Goal: Communication & Community: Connect with others

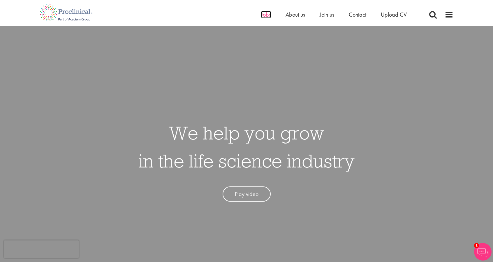
click at [268, 14] on span "Jobs" at bounding box center [266, 15] width 10 height 8
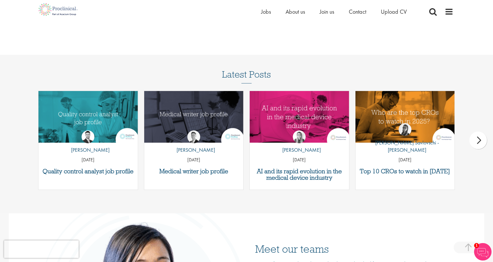
scroll to position [715, 0]
click at [65, 134] on div "by Joshua Godden 14 Aug 25" at bounding box center [87, 144] width 99 height 43
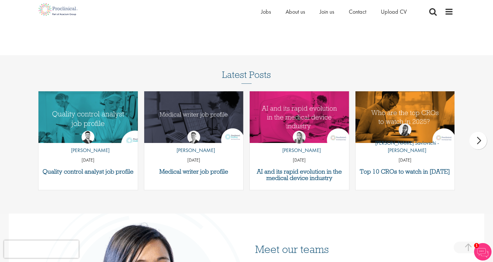
click at [89, 117] on img "Link to a post" at bounding box center [88, 117] width 119 height 62
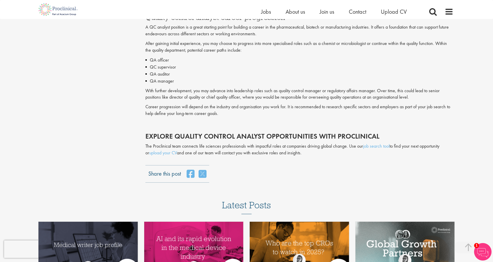
scroll to position [1207, 0]
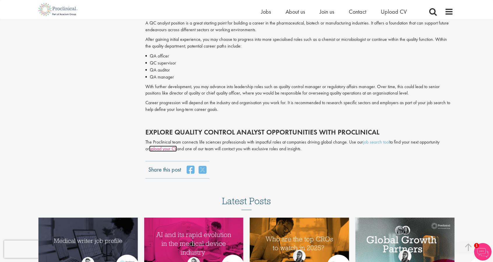
click at [164, 149] on link "upload your CV" at bounding box center [163, 148] width 28 height 6
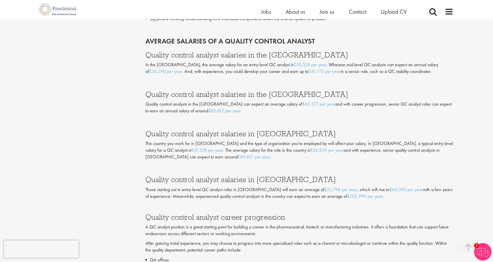
scroll to position [978, 0]
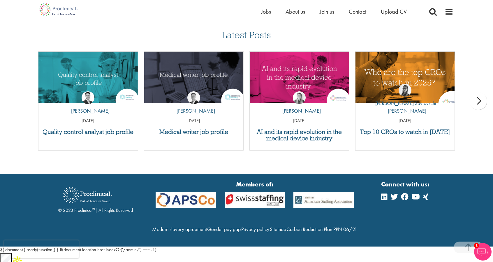
scroll to position [535, 0]
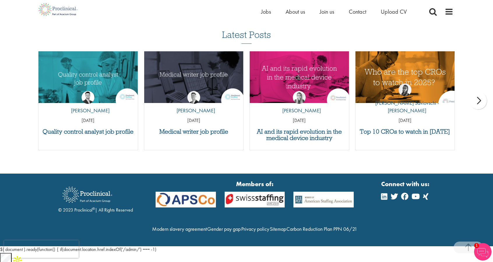
click at [426, 79] on img "Link to a post" at bounding box center [404, 77] width 119 height 62
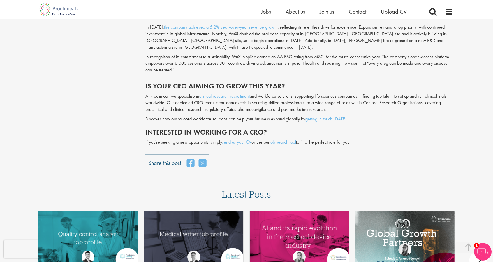
scroll to position [1397, 0]
click at [239, 138] on link "send us your CV" at bounding box center [236, 141] width 29 height 6
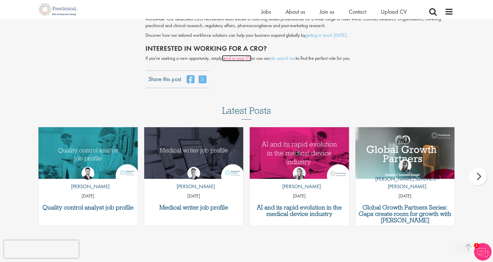
scroll to position [1457, 0]
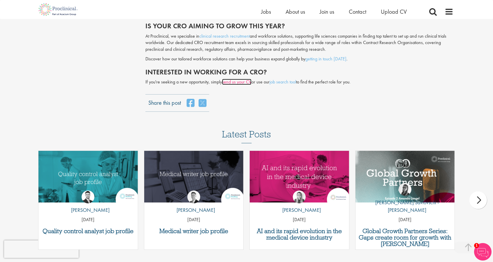
click at [237, 79] on link "send us your CV" at bounding box center [236, 82] width 29 height 6
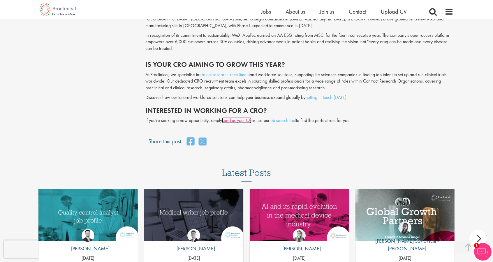
scroll to position [1417, 0]
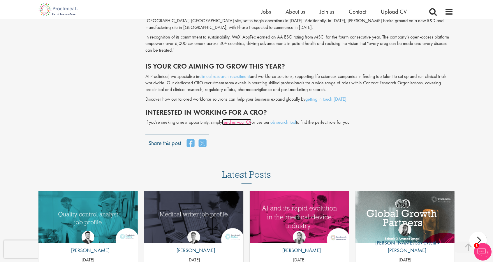
click at [242, 119] on link "send us your CV" at bounding box center [236, 122] width 29 height 6
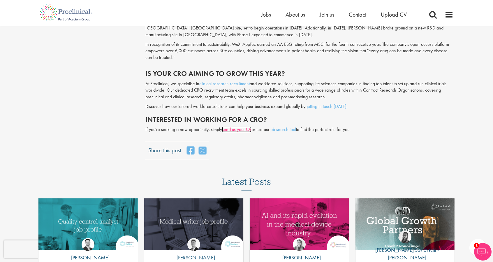
scroll to position [0, 0]
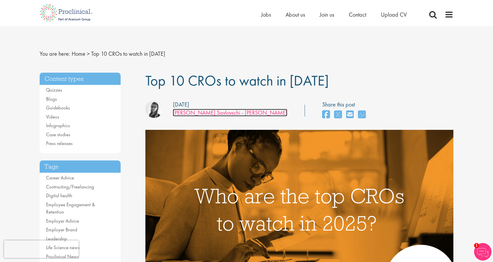
click at [198, 113] on link "[PERSON_NAME] Savlovschi - [PERSON_NAME]" at bounding box center [230, 113] width 115 height 8
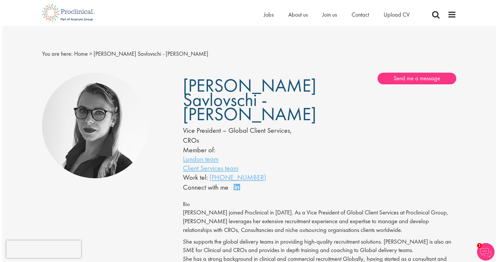
scroll to position [0, 0]
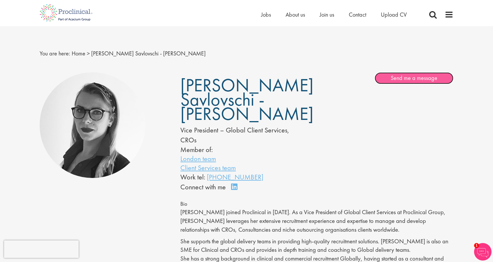
click at [402, 77] on link "Send me a message" at bounding box center [414, 78] width 79 height 12
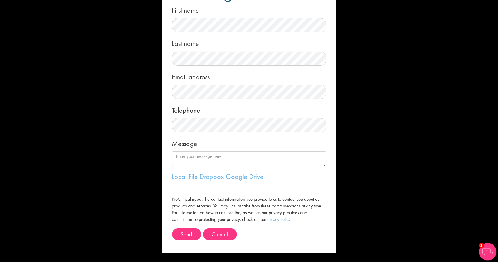
scroll to position [0, 0]
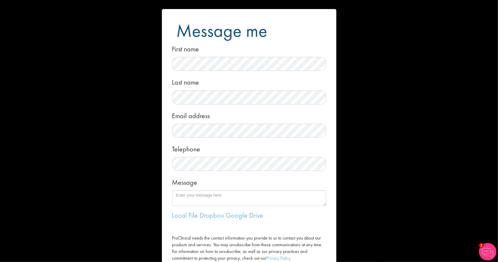
click at [239, 72] on form "Message me First name Last name Email address Telephone Message Local File Drop…" at bounding box center [249, 150] width 166 height 283
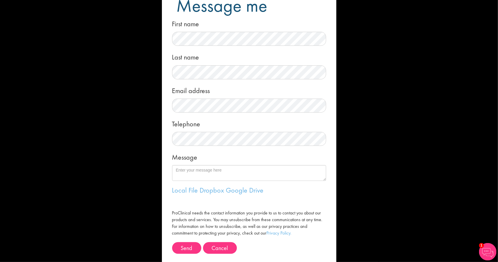
scroll to position [39, 0]
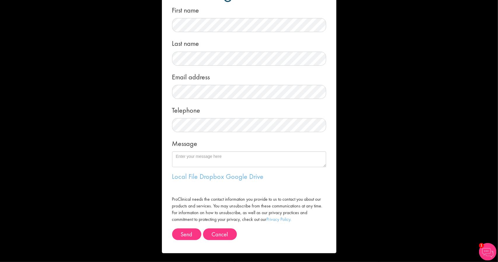
click at [113, 164] on div "Message me First name Last name Email address Telephone Message Local File Drop…" at bounding box center [249, 131] width 498 height 262
click at [213, 233] on button "Cancel" at bounding box center [220, 234] width 34 height 12
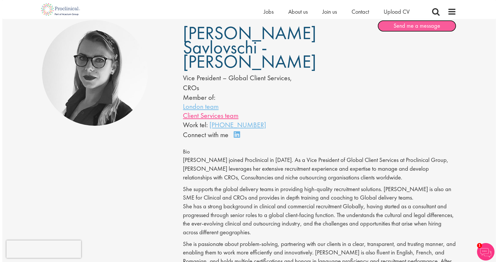
scroll to position [45, 0]
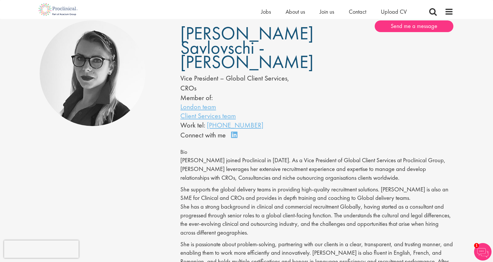
drag, startPoint x: 182, startPoint y: 77, endPoint x: 274, endPoint y: 130, distance: 105.8
click at [274, 130] on div "Theodora Savlovschi - Wicks Vice President – Global Client Services, CROs Membe…" at bounding box center [246, 80] width 141 height 120
copy div "ice President – Global Client Services, CROs Member of: London team Client Serv…"
click at [407, 27] on link "Send me a message" at bounding box center [414, 26] width 79 height 12
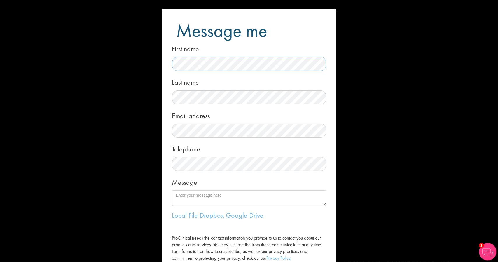
scroll to position [39, 0]
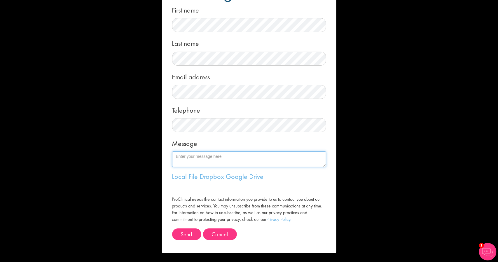
click at [216, 157] on textarea "Message" at bounding box center [249, 159] width 154 height 16
paste textarea "Hi [Name], I hope you’re doing well. I am currently exploring opportunities in …"
click at [191, 156] on textarea "Hi [Name], I hope you’re doing well. I am currently exploring opportunities in …" at bounding box center [249, 159] width 154 height 16
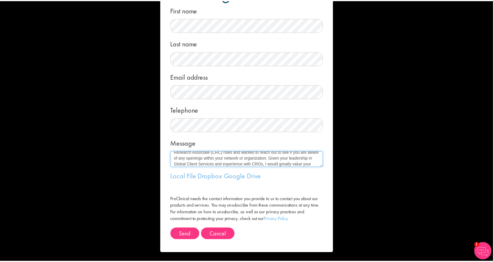
scroll to position [64, 0]
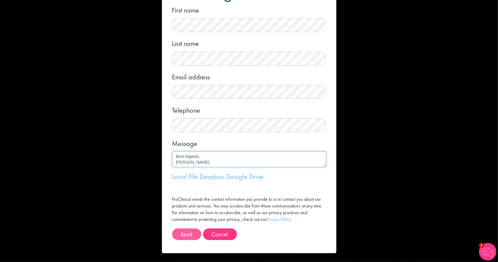
type textarea "Hi, I hope you’re doing well. I am currently exploring opportunities in Clinica…"
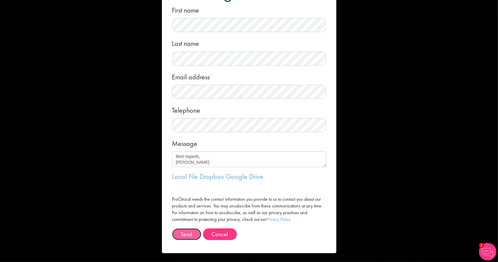
click at [185, 235] on button "Send" at bounding box center [186, 234] width 29 height 12
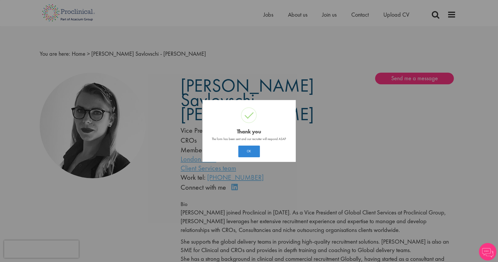
click at [399, 14] on div "? ! i Thank you × The form has been sent and our recruiter will respond ASAP OK…" at bounding box center [249, 131] width 498 height 262
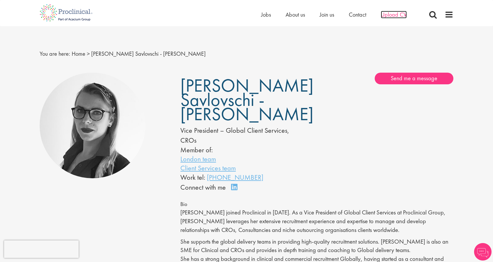
click at [394, 15] on span "Upload CV" at bounding box center [394, 15] width 26 height 8
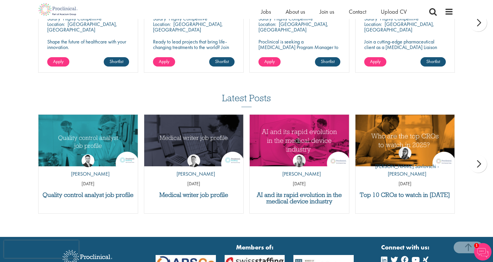
scroll to position [538, 0]
